Goal: Transaction & Acquisition: Obtain resource

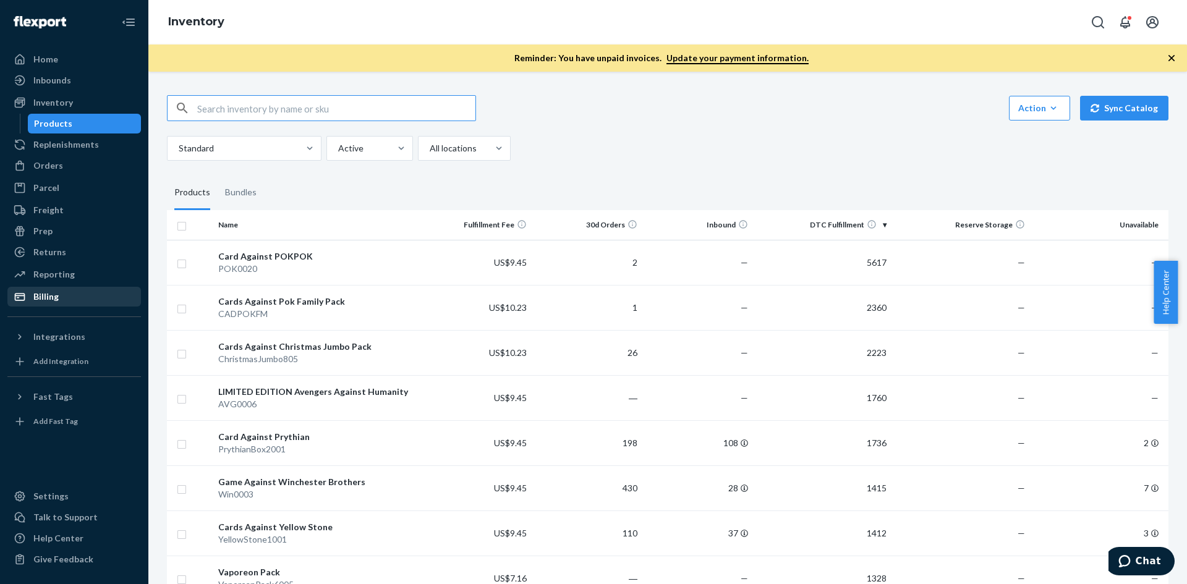
click at [93, 297] on div "Billing" at bounding box center [74, 296] width 131 height 17
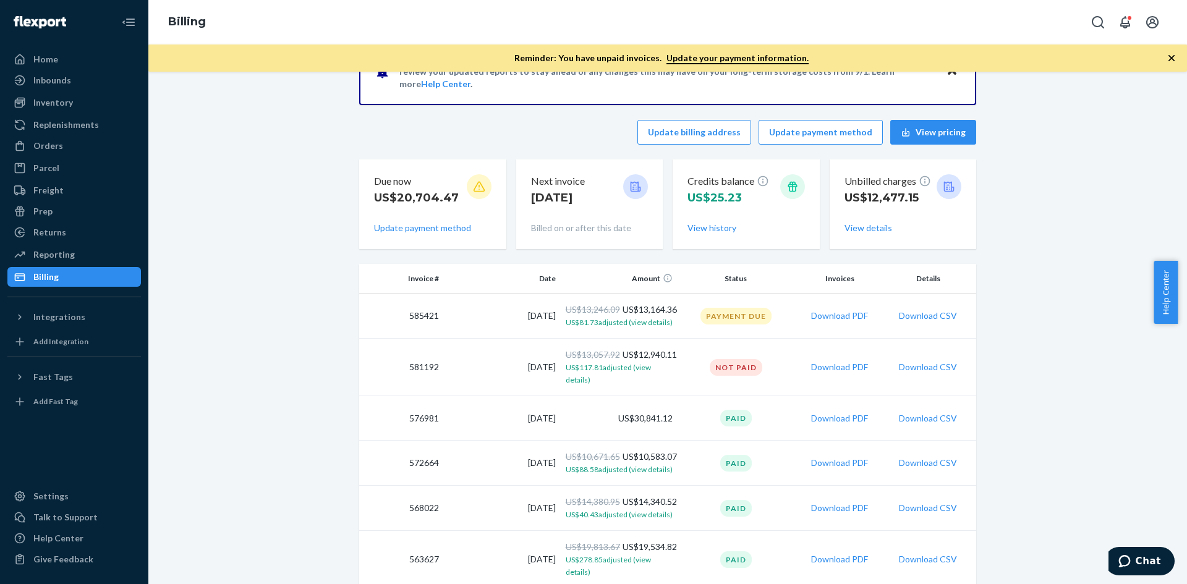
scroll to position [124, 0]
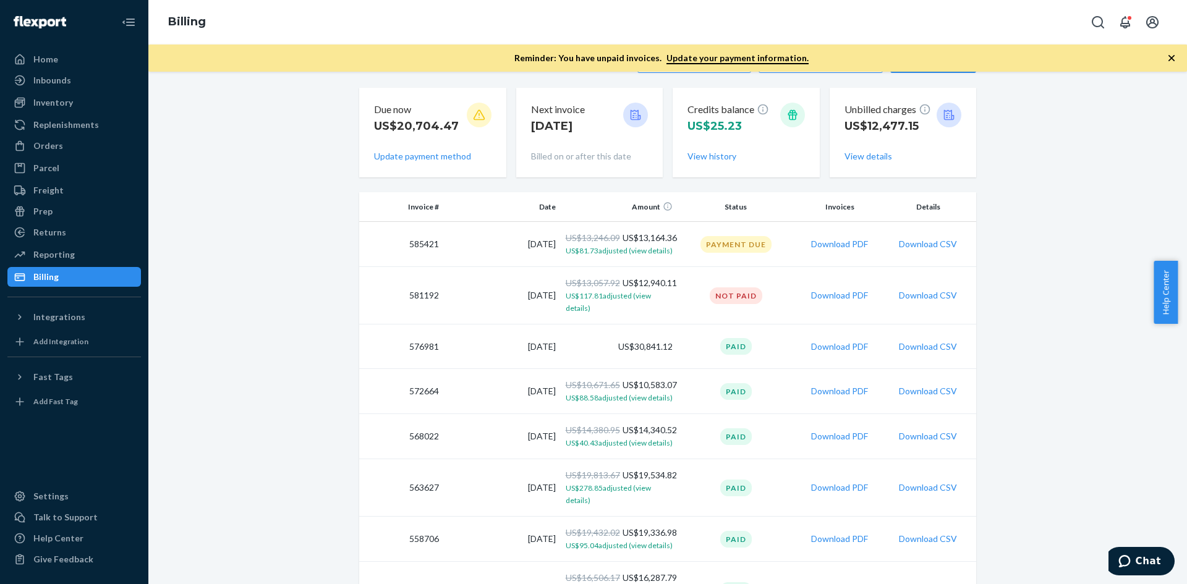
drag, startPoint x: 826, startPoint y: 298, endPoint x: 771, endPoint y: 296, distance: 54.4
click at [826, 298] on button "Download PDF" at bounding box center [839, 295] width 57 height 12
click at [828, 243] on button "Download PDF" at bounding box center [839, 244] width 57 height 12
drag, startPoint x: 121, startPoint y: 60, endPoint x: 132, endPoint y: 69, distance: 13.6
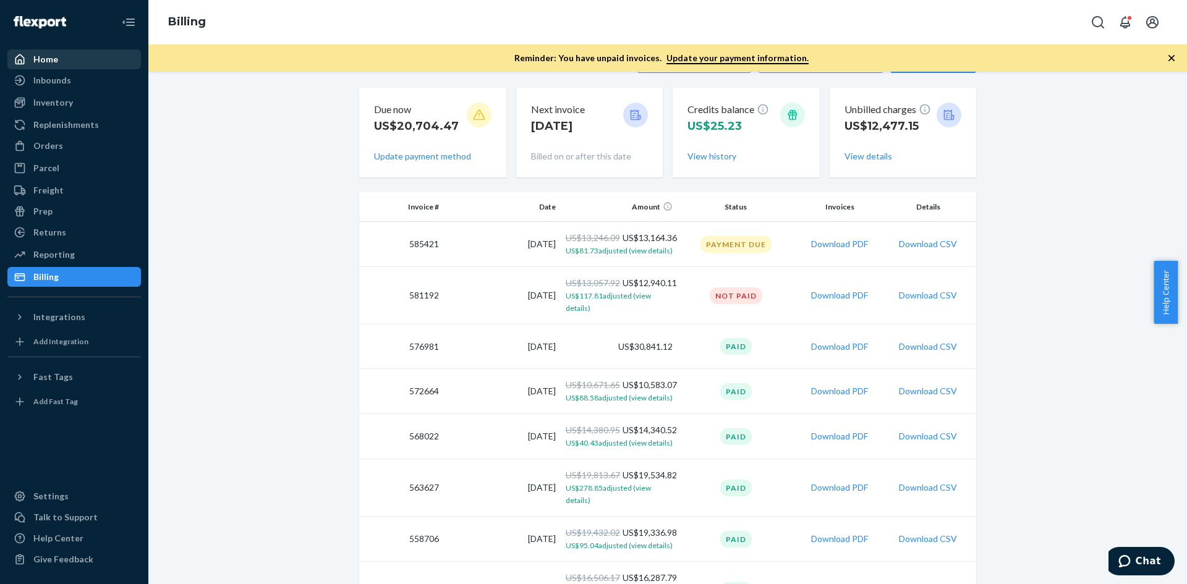
click at [121, 60] on div "Home" at bounding box center [74, 59] width 131 height 17
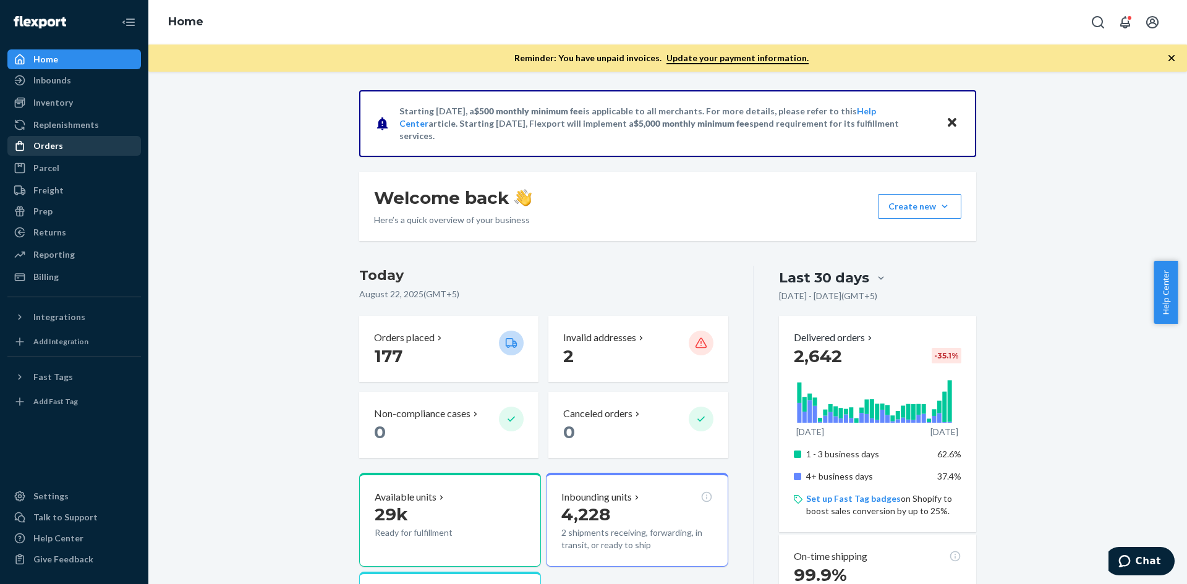
click at [91, 145] on div "Orders" at bounding box center [74, 145] width 131 height 17
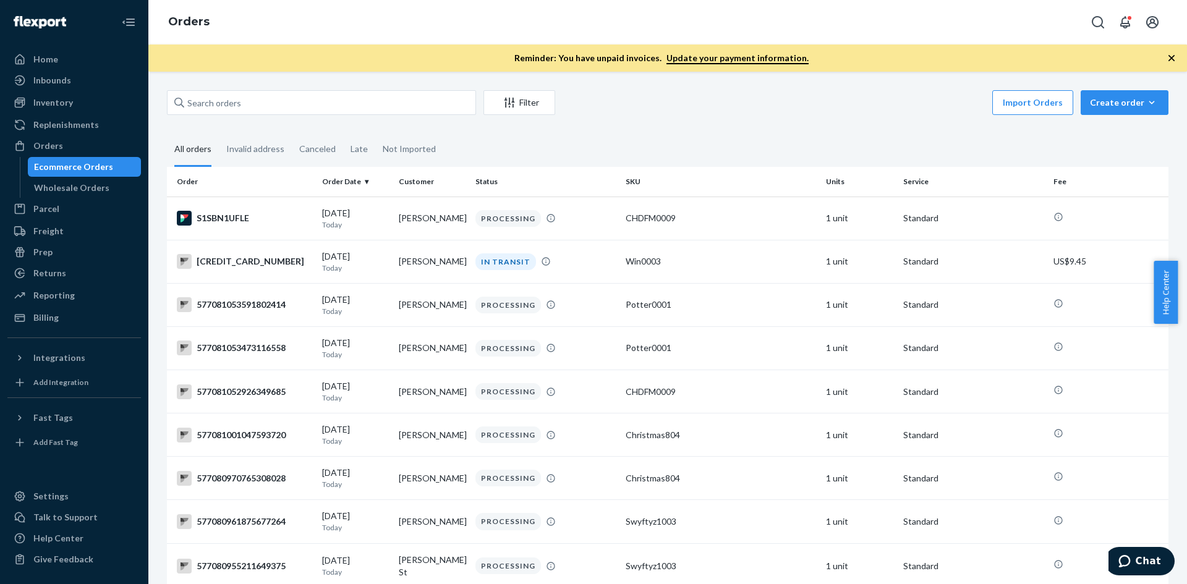
drag, startPoint x: 90, startPoint y: 59, endPoint x: 166, endPoint y: 66, distance: 75.7
click at [90, 59] on div "Home" at bounding box center [74, 59] width 131 height 17
